Goal: Browse casually: Explore the website without a specific task or goal

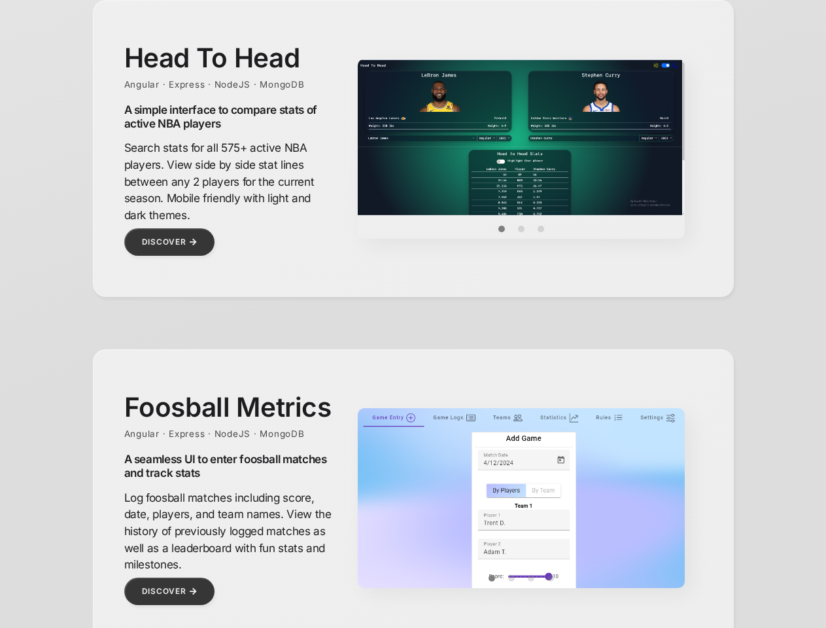
scroll to position [588, 0]
click at [521, 137] on img at bounding box center [521, 137] width 327 height 156
click at [501, 229] on button "Item 0" at bounding box center [502, 229] width 20 height 20
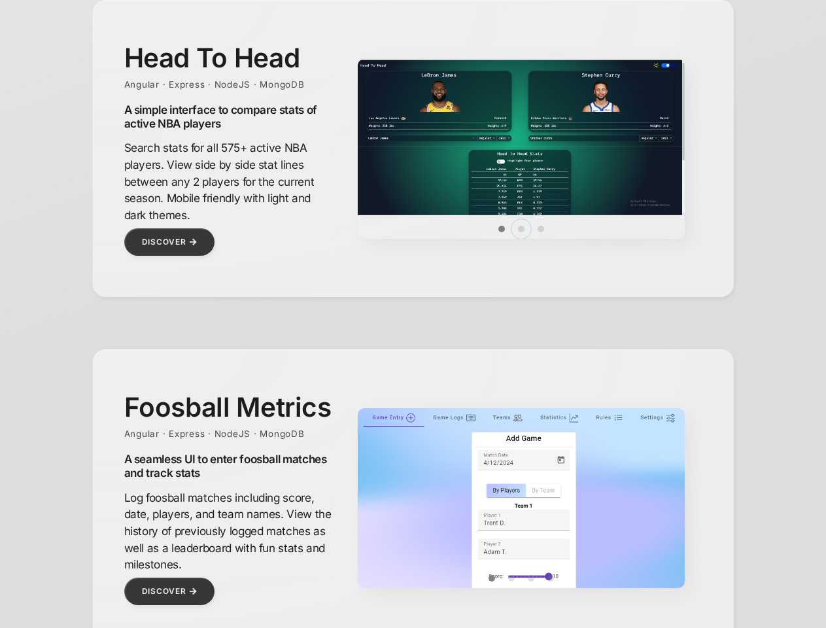
click at [521, 229] on button "Item 1" at bounding box center [521, 229] width 20 height 20
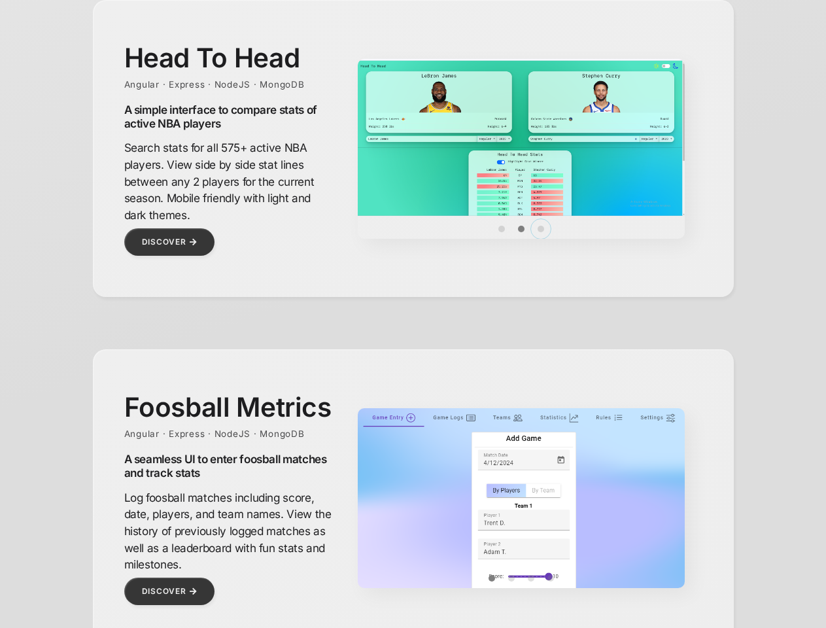
click at [541, 229] on button "Item 2" at bounding box center [541, 229] width 20 height 20
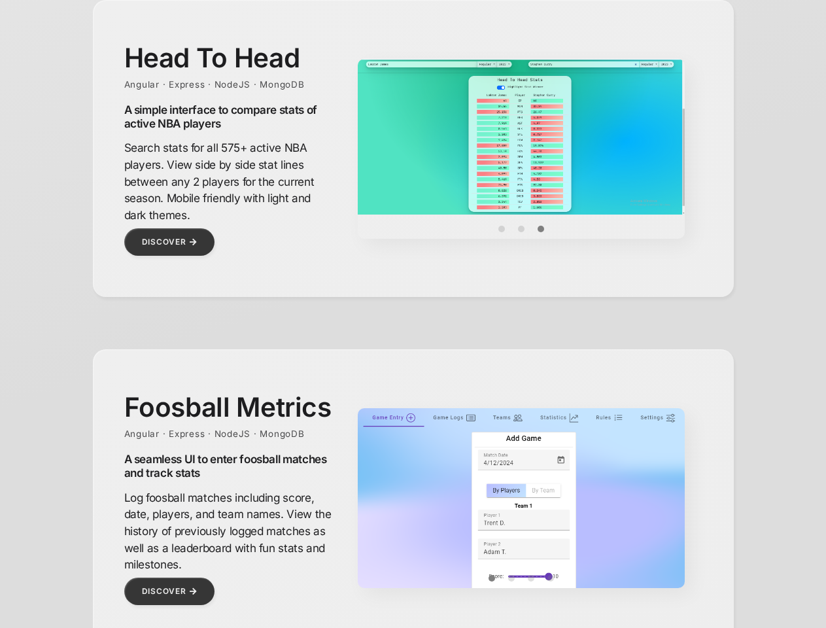
click at [521, 498] on img at bounding box center [521, 568] width 327 height 320
click at [521, 518] on img at bounding box center [521, 568] width 327 height 320
click at [492, 578] on button "Item 0" at bounding box center [492, 578] width 20 height 20
